Goal: Task Accomplishment & Management: Manage account settings

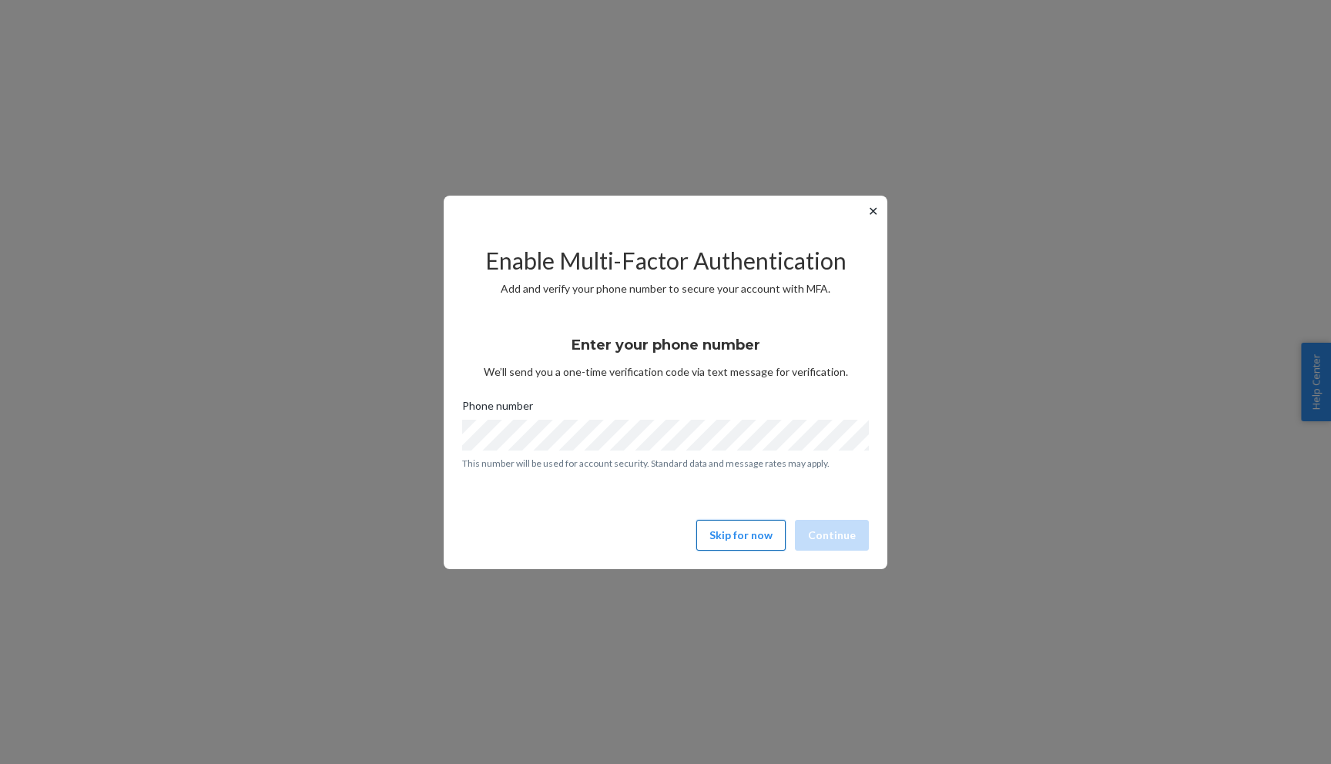
click at [730, 525] on button "Skip for now" at bounding box center [740, 535] width 89 height 31
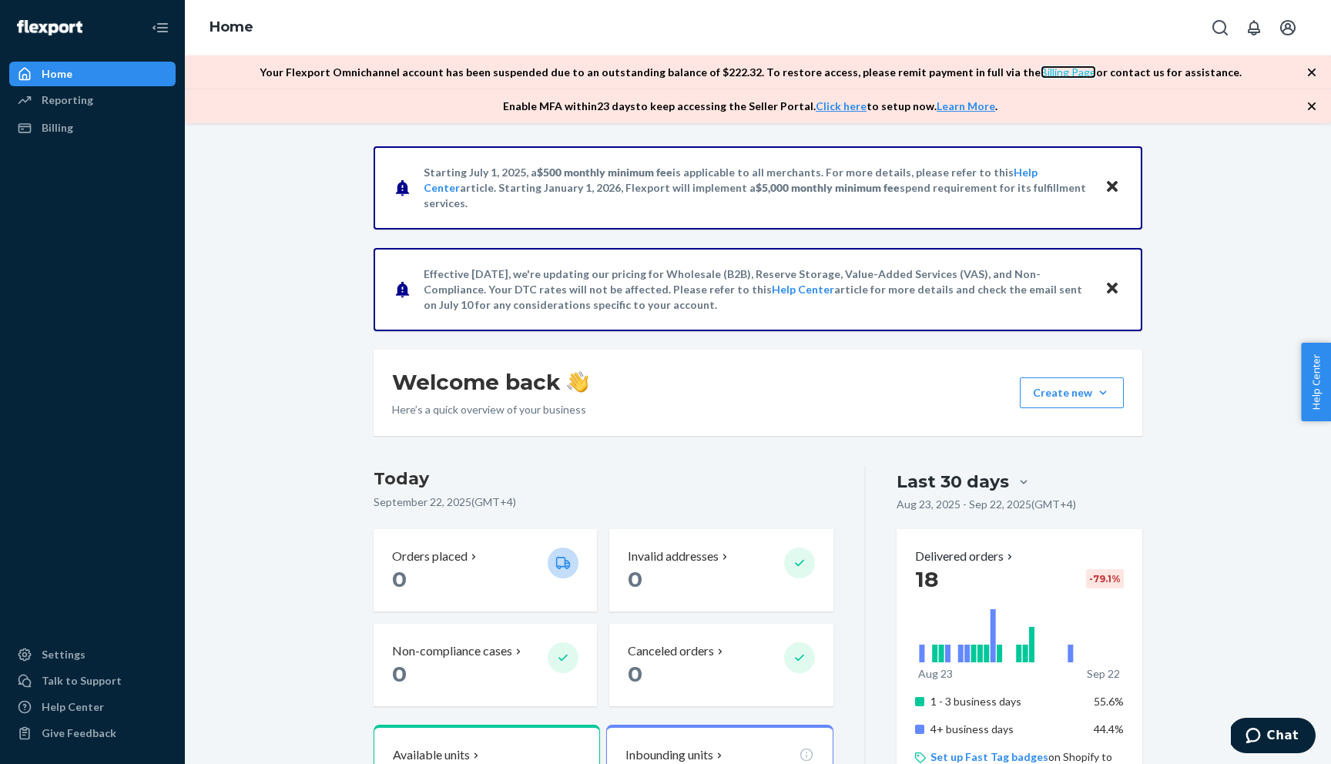
click at [1055, 74] on link "Billing Page" at bounding box center [1068, 71] width 55 height 13
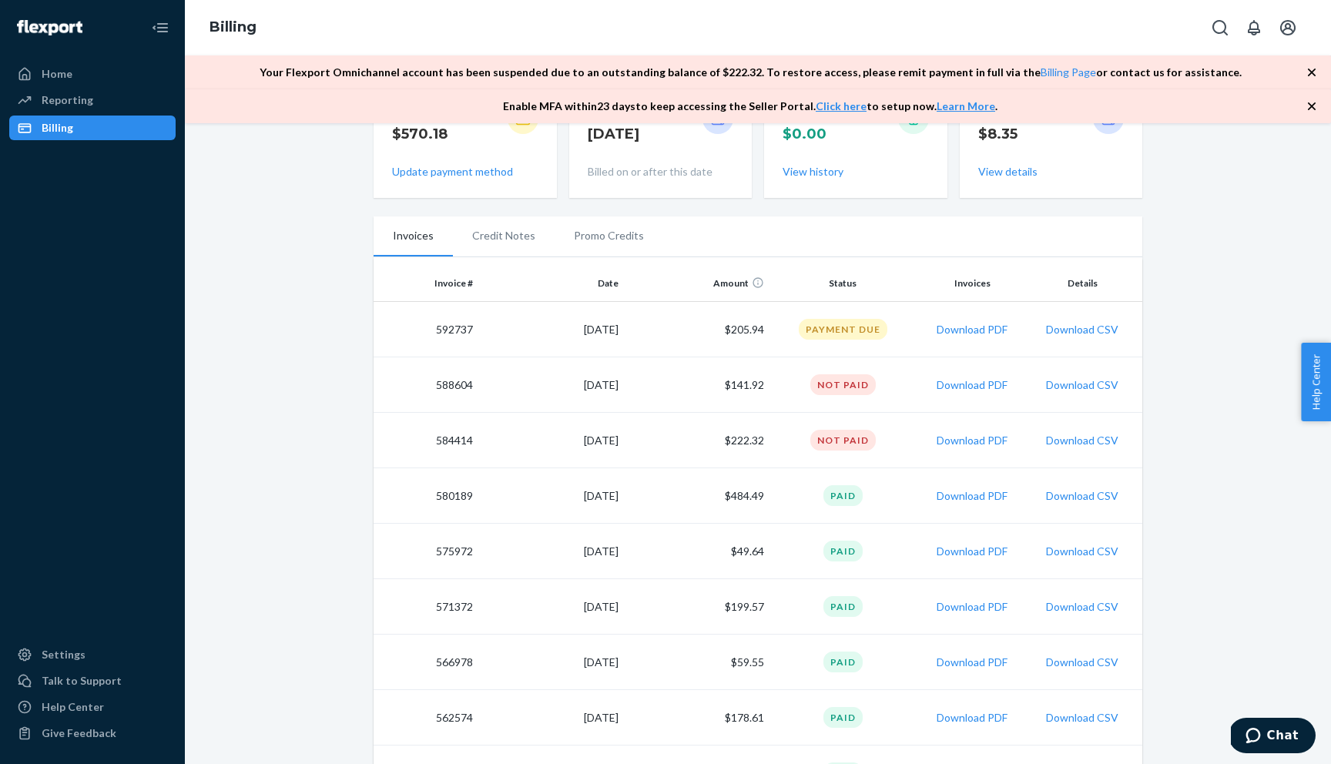
scroll to position [112, 0]
drag, startPoint x: 786, startPoint y: 439, endPoint x: 669, endPoint y: 425, distance: 117.9
click at [669, 425] on tr "584414 [DATE] $222.32 Not Paid Download PDF Download CSV" at bounding box center [758, 438] width 769 height 55
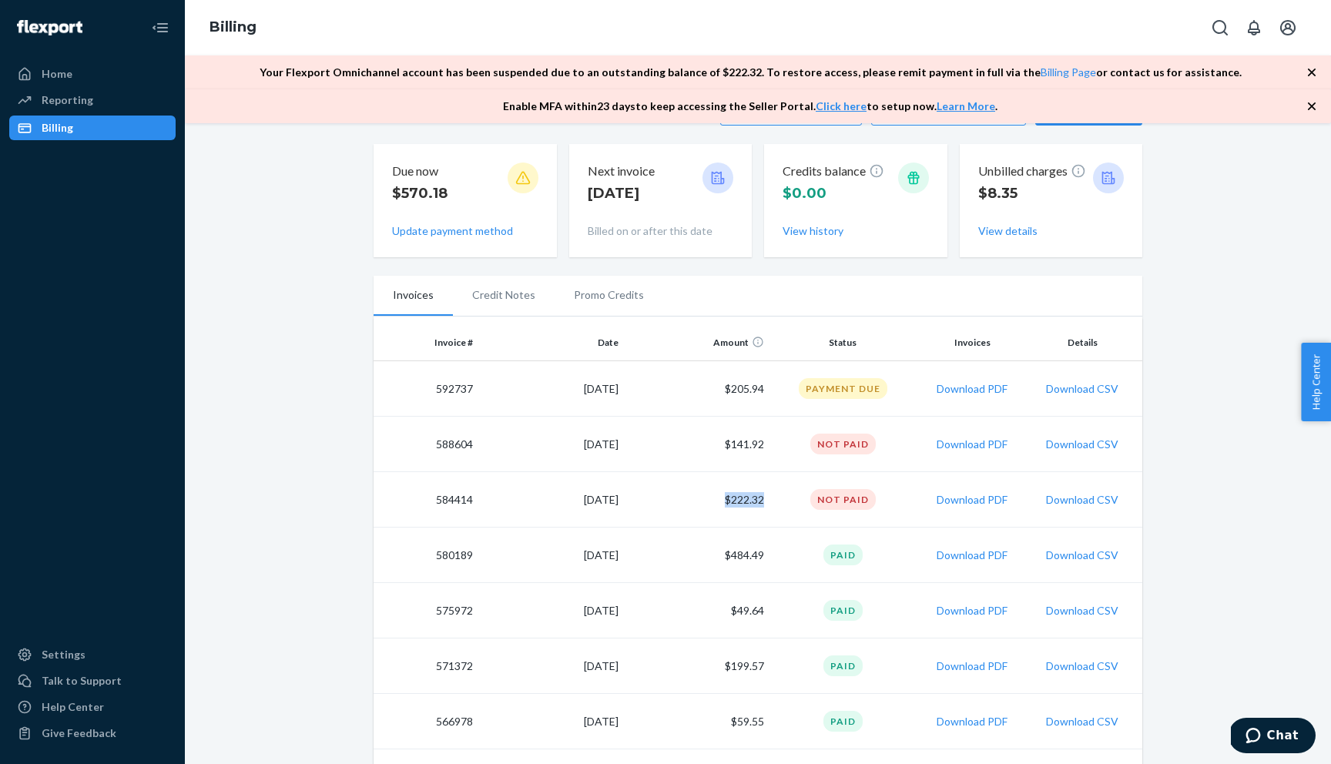
scroll to position [0, 0]
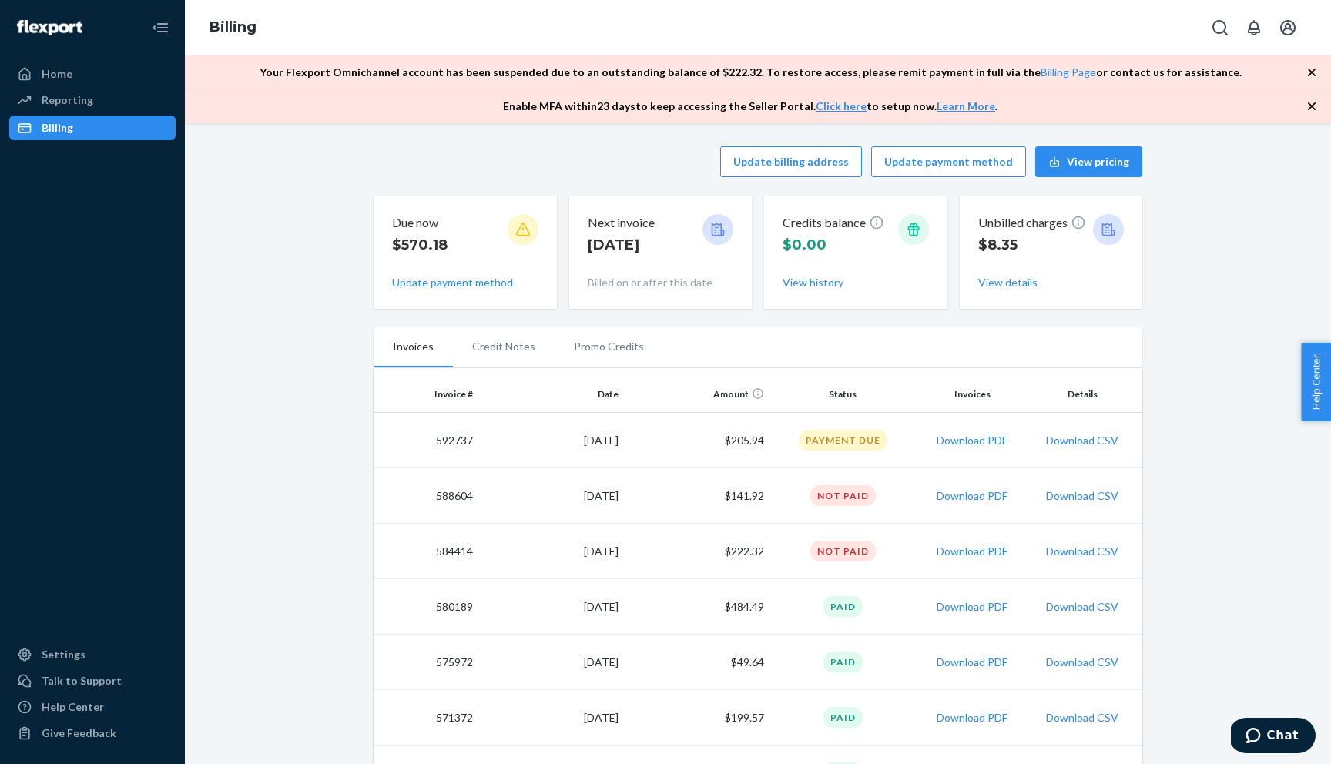
click at [729, 374] on div at bounding box center [758, 373] width 769 height 6
click at [1041, 73] on link "Billing Page" at bounding box center [1068, 71] width 55 height 13
click at [948, 165] on button "Update payment method" at bounding box center [948, 161] width 155 height 31
click at [951, 170] on button "Update payment method" at bounding box center [948, 161] width 155 height 31
click at [937, 156] on button "Update payment method" at bounding box center [948, 161] width 155 height 31
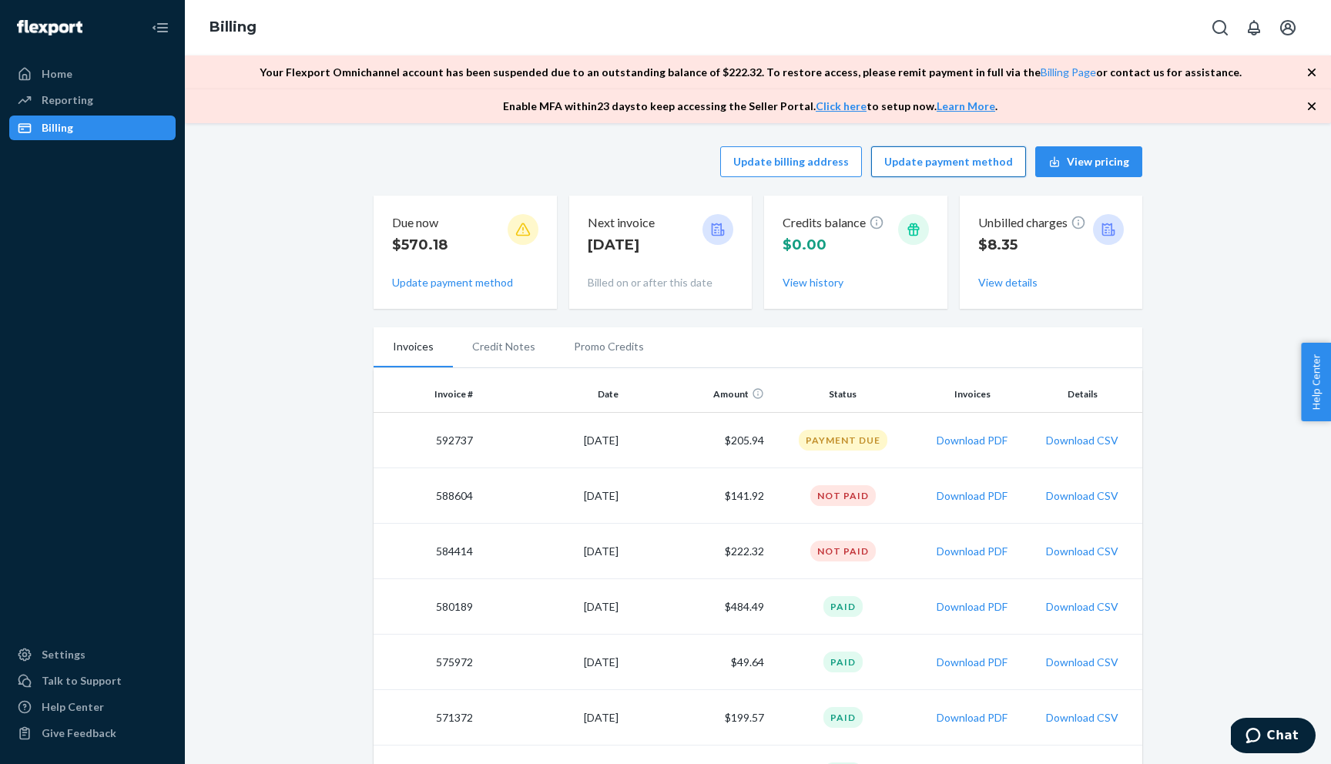
click at [937, 157] on button "Update payment method" at bounding box center [948, 161] width 155 height 31
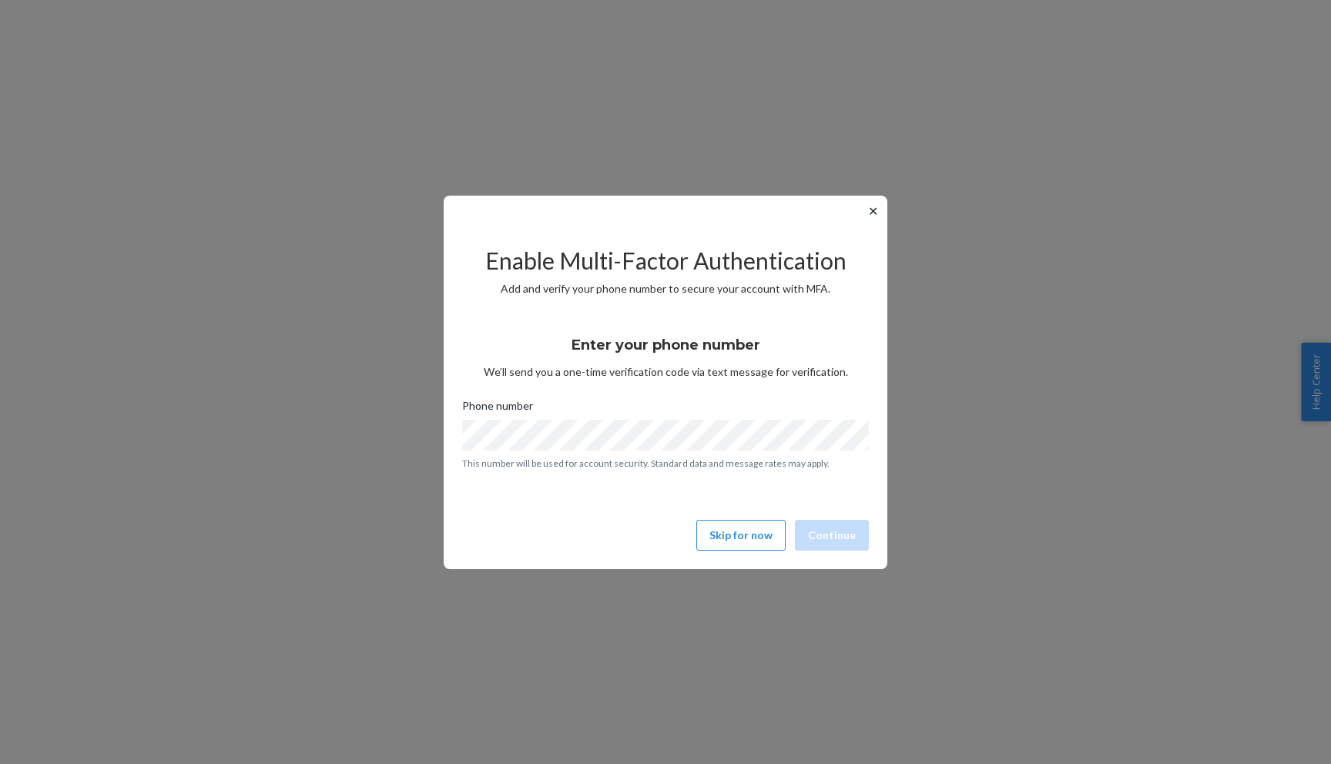
click at [877, 214] on button "✕" at bounding box center [873, 211] width 16 height 18
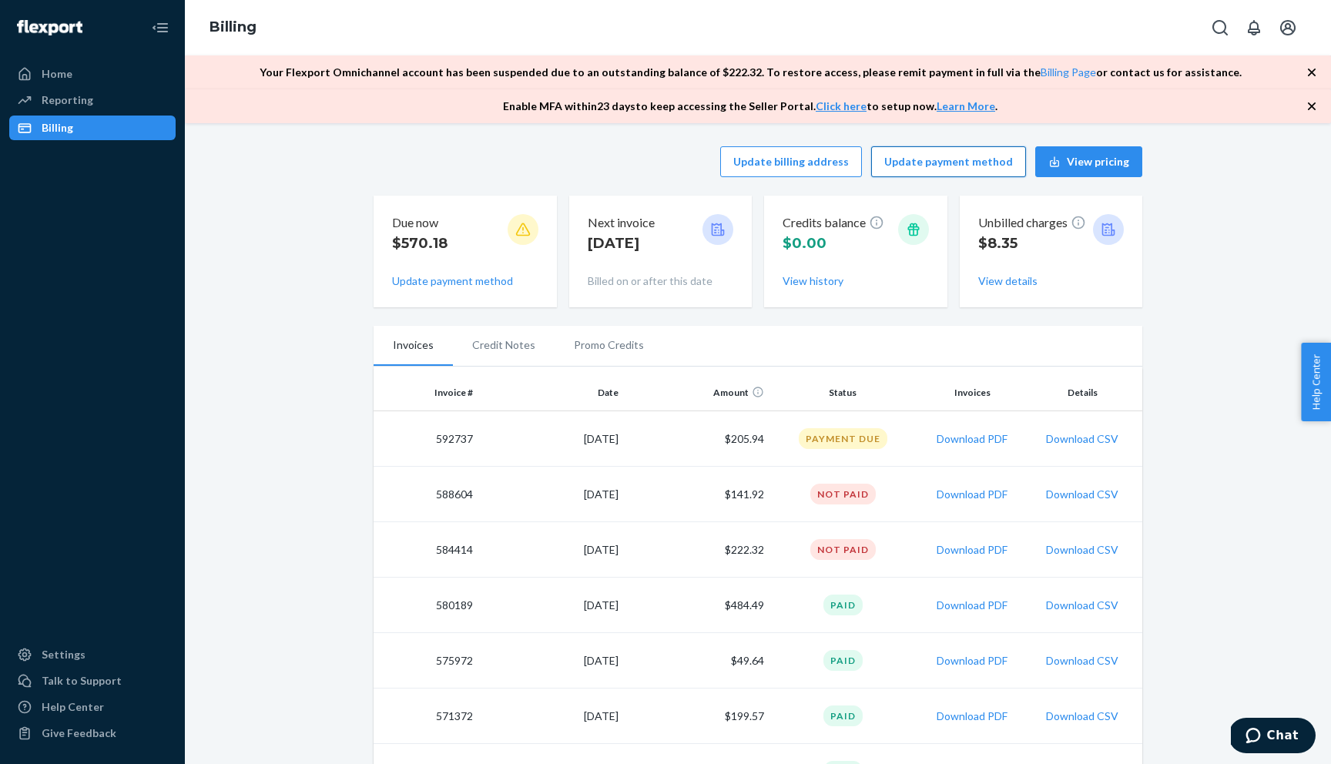
click at [939, 166] on button "Update payment method" at bounding box center [948, 161] width 155 height 31
click at [0, 0] on div "×" at bounding box center [0, 0] width 0 height 0
click at [954, 160] on button "Update payment method" at bounding box center [948, 161] width 155 height 31
click at [939, 161] on button "Update payment method" at bounding box center [948, 161] width 155 height 31
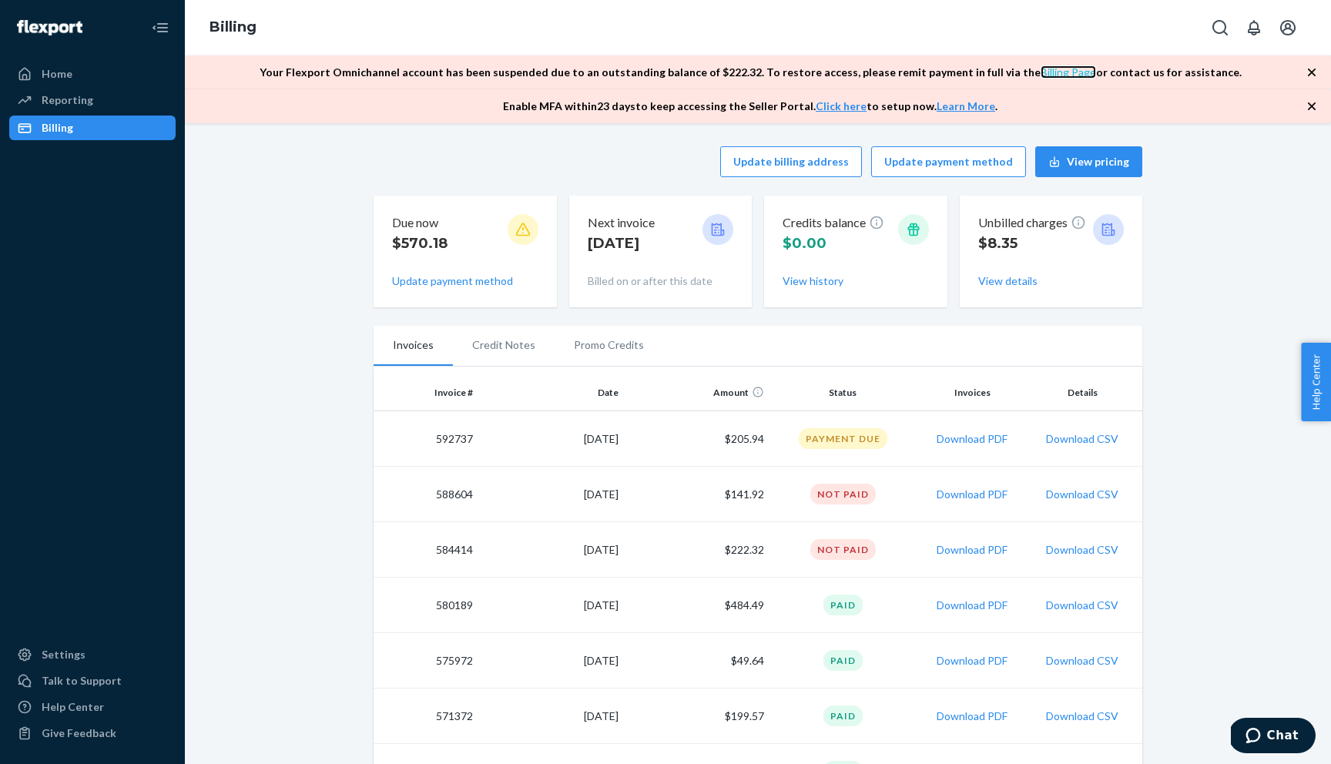
click at [1044, 73] on link "Billing Page" at bounding box center [1068, 71] width 55 height 13
click at [848, 538] on td "Not Paid" at bounding box center [843, 549] width 146 height 55
click at [843, 553] on div "Not Paid" at bounding box center [842, 549] width 65 height 21
click at [460, 278] on button "Update payment method" at bounding box center [452, 280] width 121 height 15
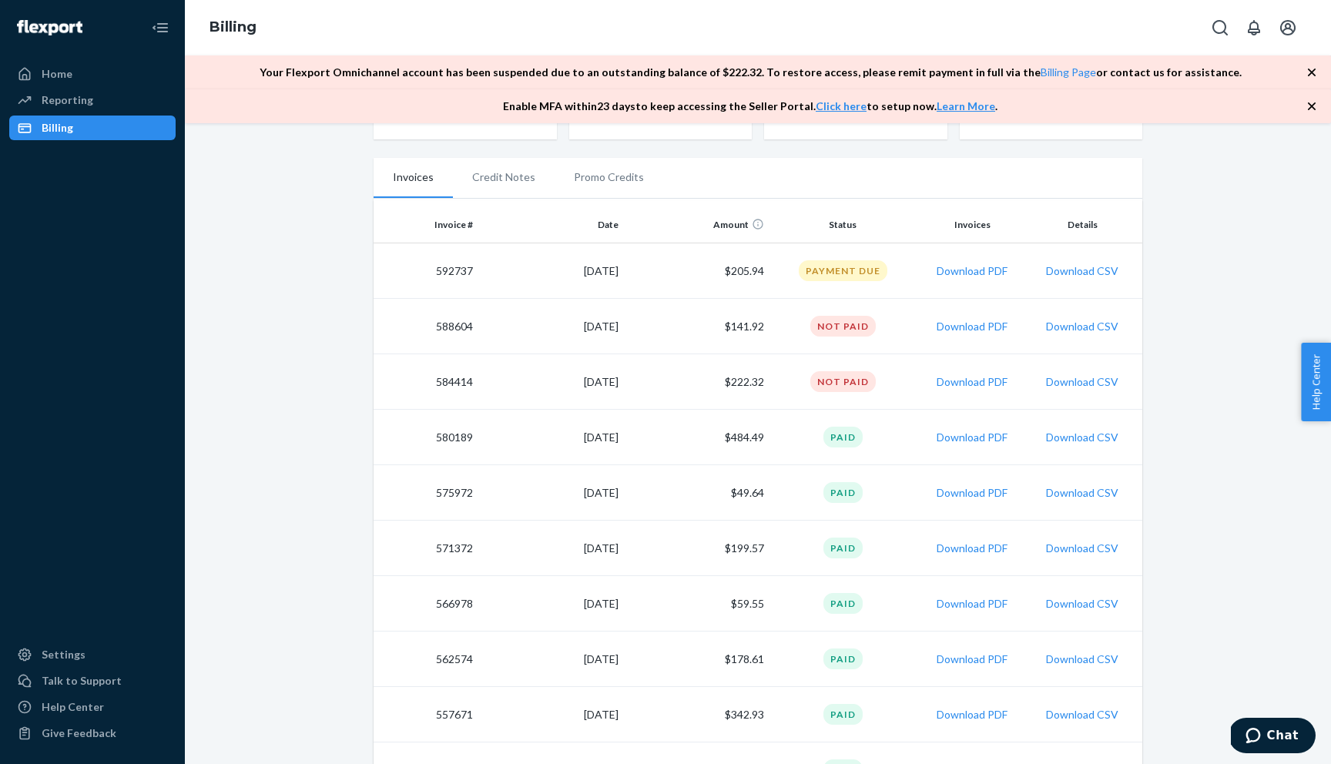
scroll to position [11, 0]
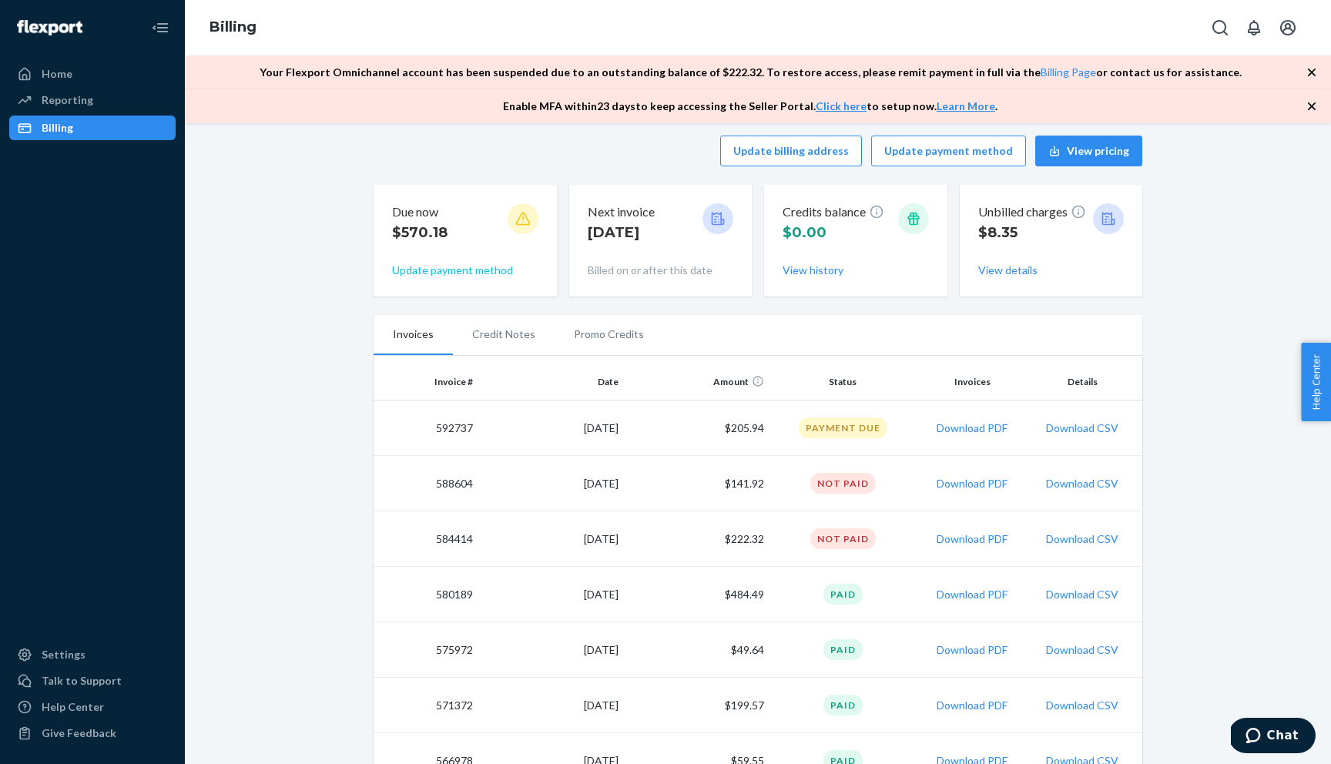
click at [476, 267] on button "Update payment method" at bounding box center [452, 270] width 121 height 15
click at [1289, 739] on span "Chat" at bounding box center [1283, 736] width 32 height 14
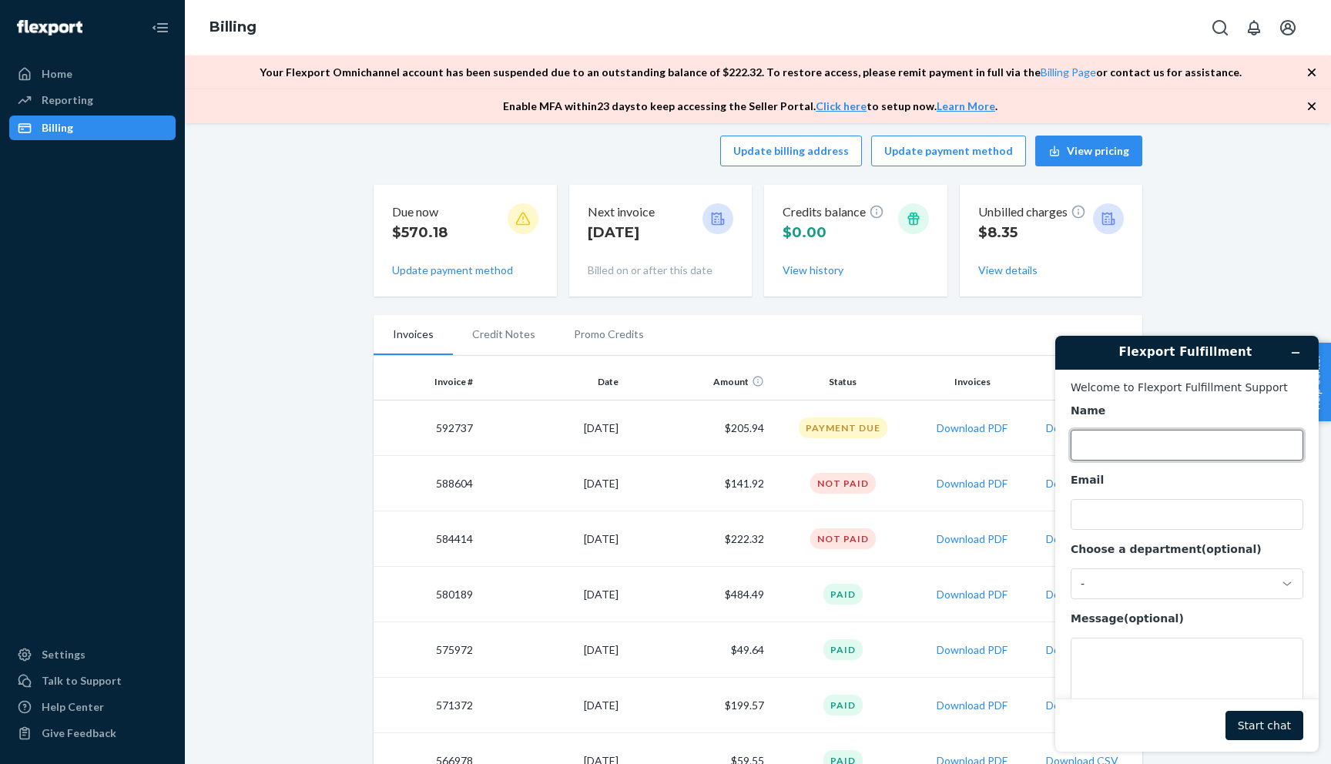
click at [1153, 455] on input "Name" at bounding box center [1187, 445] width 233 height 31
type input "pertsh"
paste input "doggyspice.com@gmail.com"
type input "doggyspice.com@gmail.com"
click at [1118, 579] on div "-" at bounding box center [1178, 584] width 194 height 14
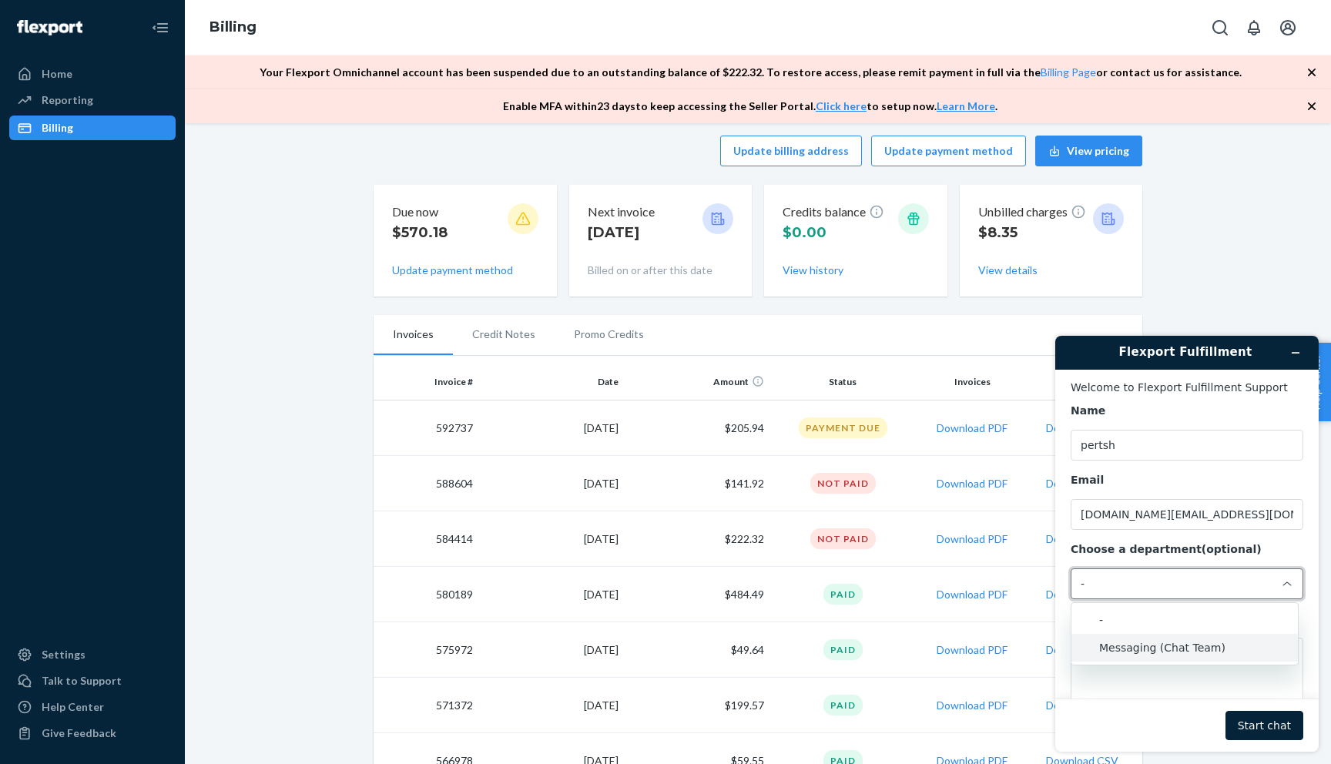
click at [1138, 650] on li "Messaging (Chat Team)" at bounding box center [1184, 648] width 226 height 28
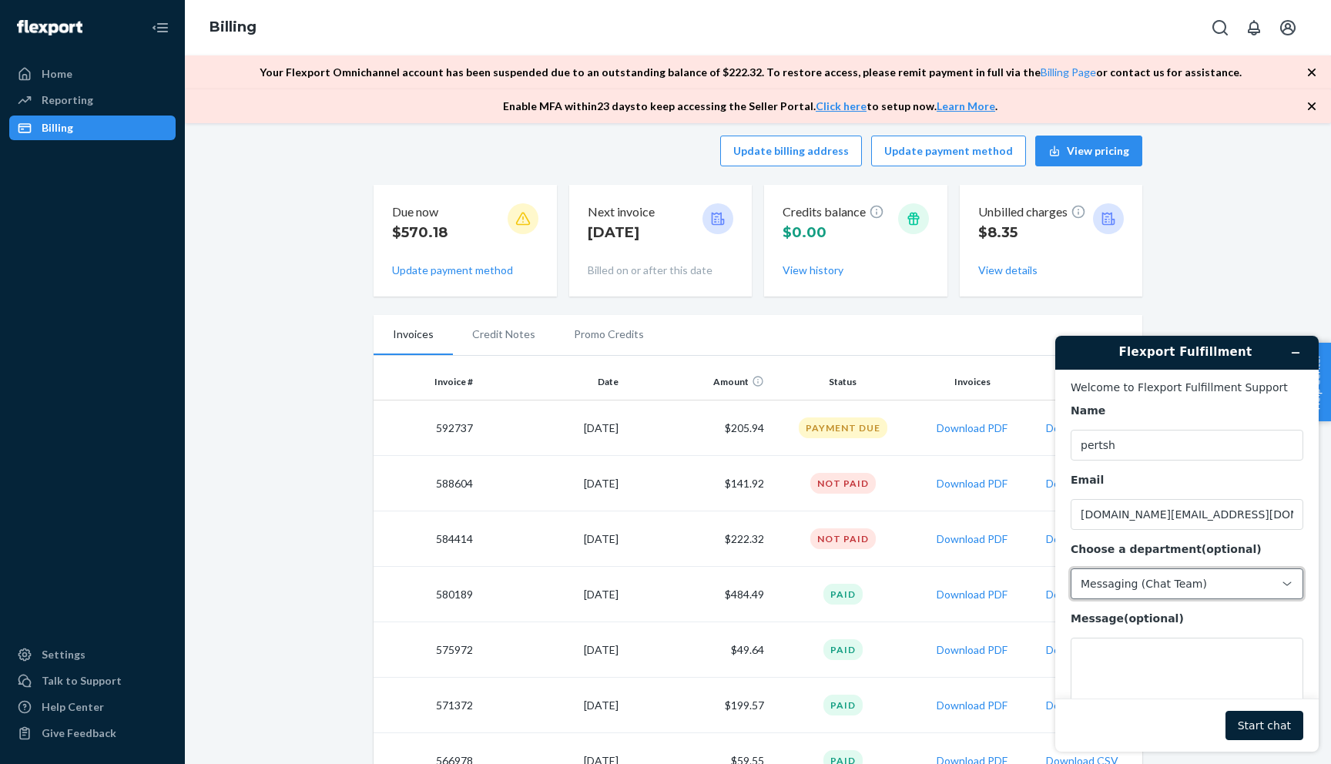
scroll to position [49, 0]
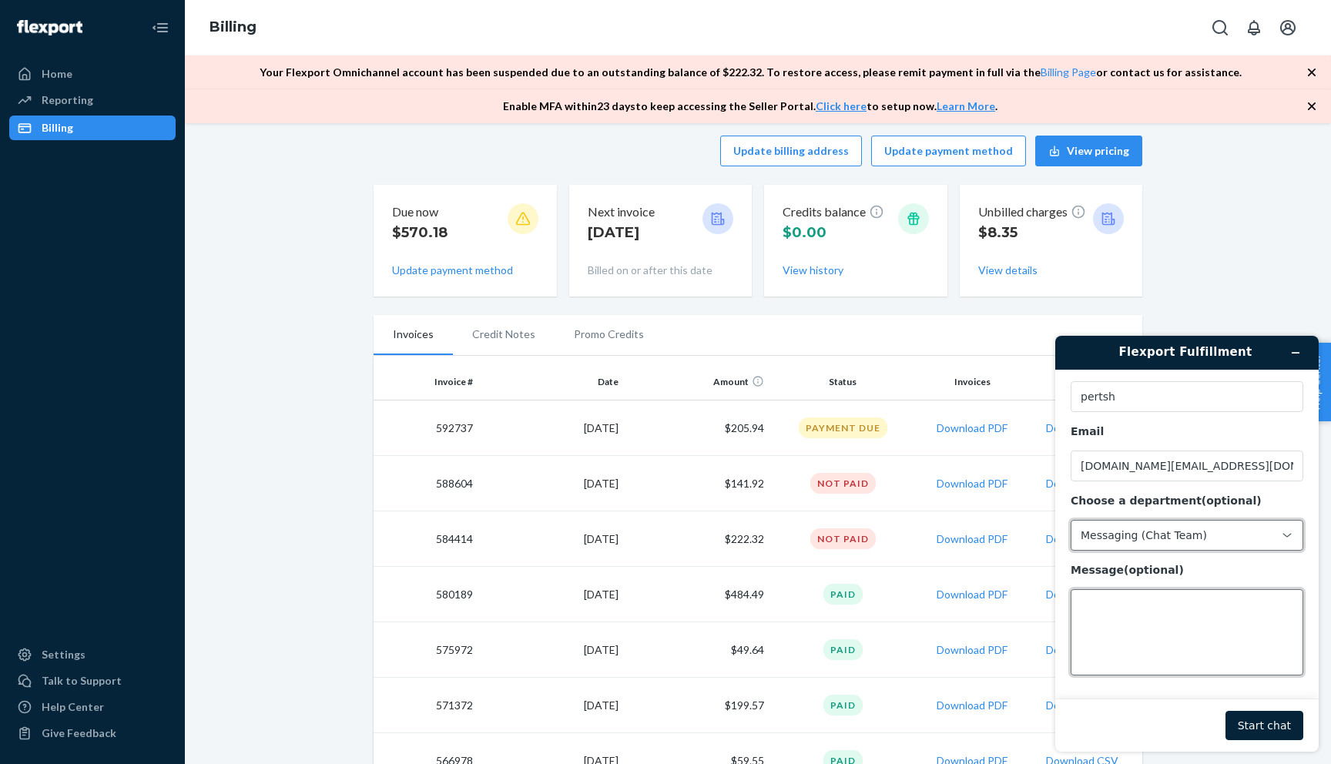
click at [1112, 597] on textarea "Message (optional)" at bounding box center [1187, 632] width 233 height 86
type textarea "I want to pay the overdue, can you please let me know if you could charge the c…"
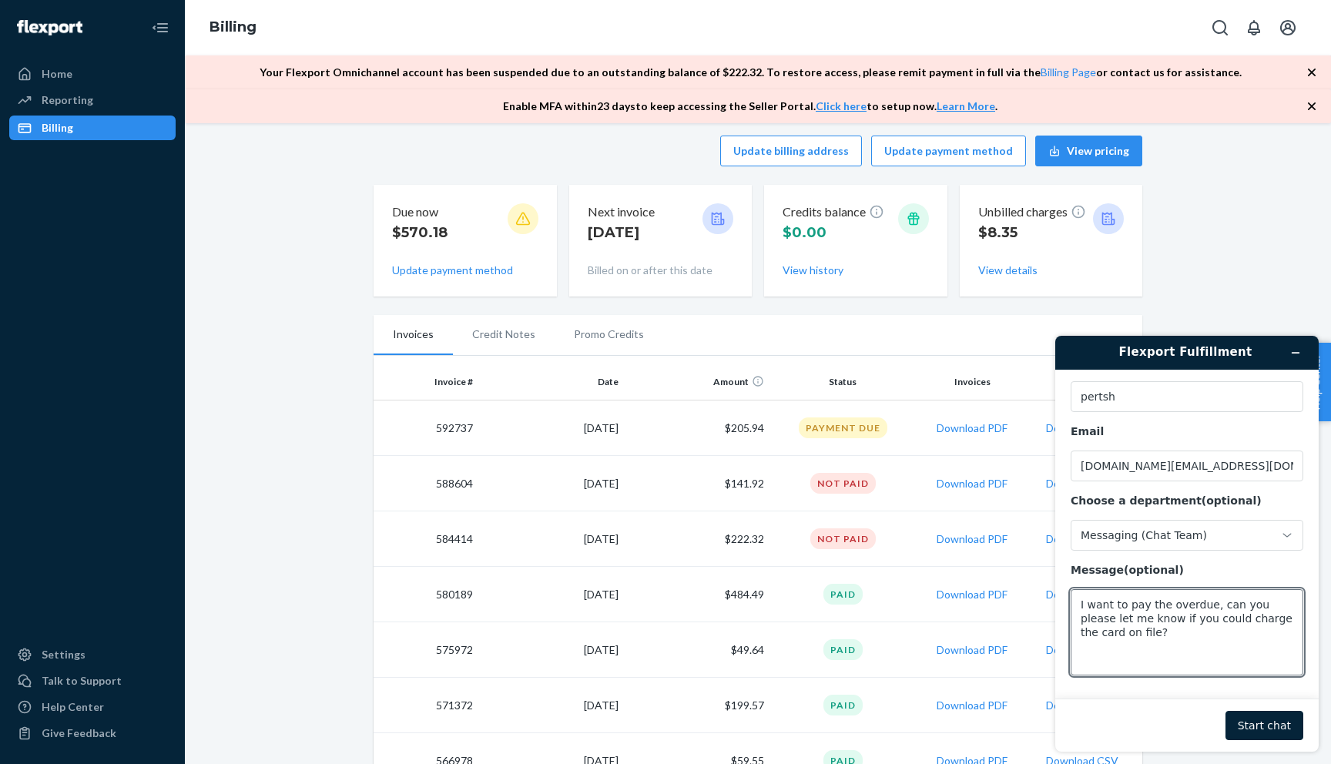
click at [1272, 705] on footer "Start chat" at bounding box center [1186, 725] width 263 height 53
click at [1262, 723] on button "Start chat" at bounding box center [1265, 725] width 78 height 29
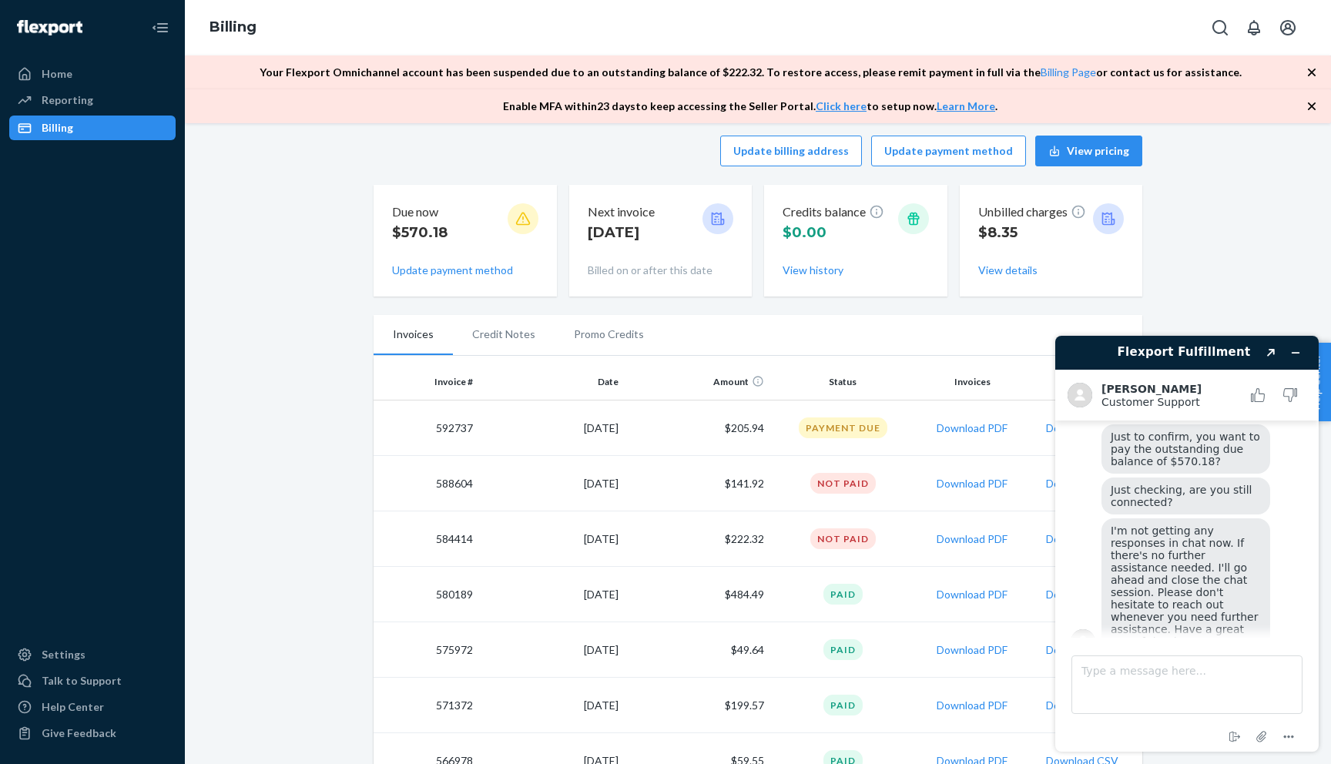
scroll to position [289, 0]
